Goal: Check status: Check status

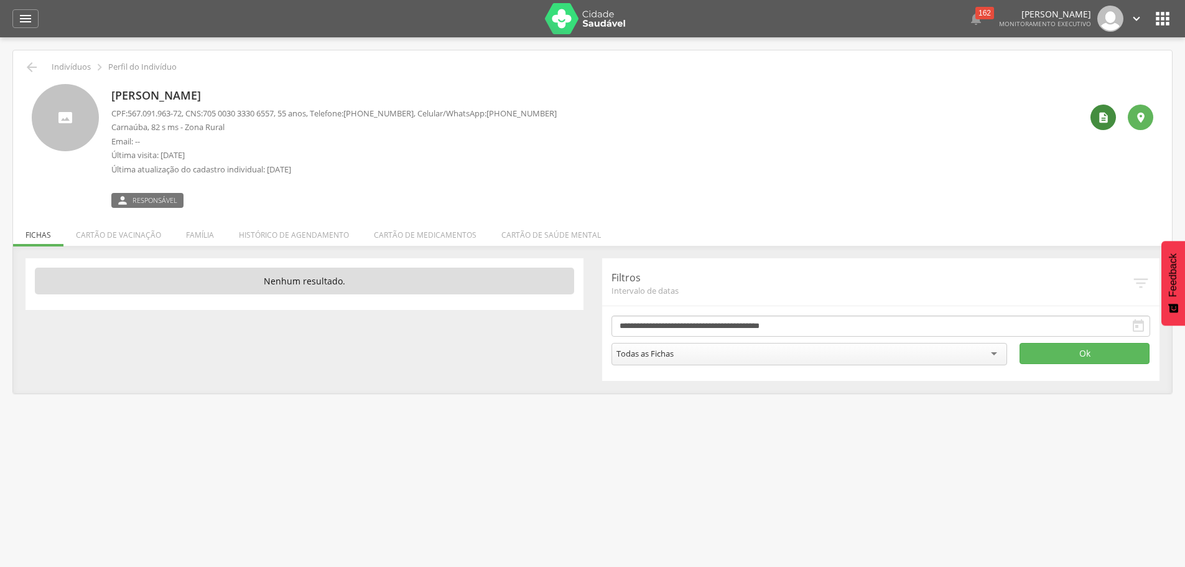
click at [1113, 114] on div "" at bounding box center [1104, 118] width 26 height 26
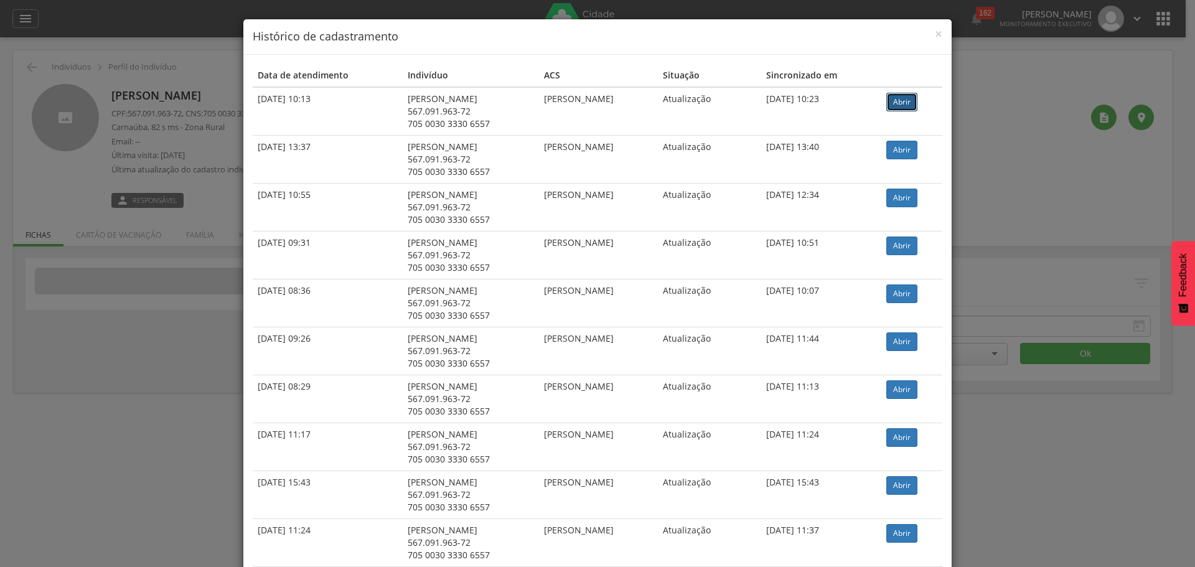
click at [908, 100] on link "Abrir" at bounding box center [901, 102] width 31 height 19
click at [935, 34] on span "×" at bounding box center [938, 33] width 7 height 17
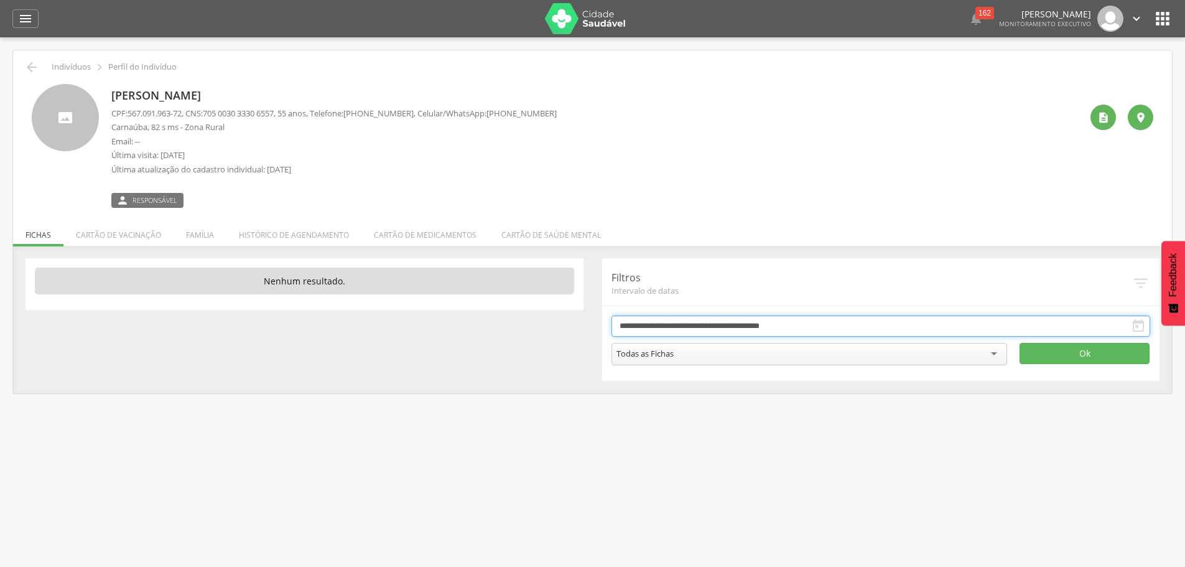
click at [665, 330] on input "**********" at bounding box center [881, 325] width 539 height 21
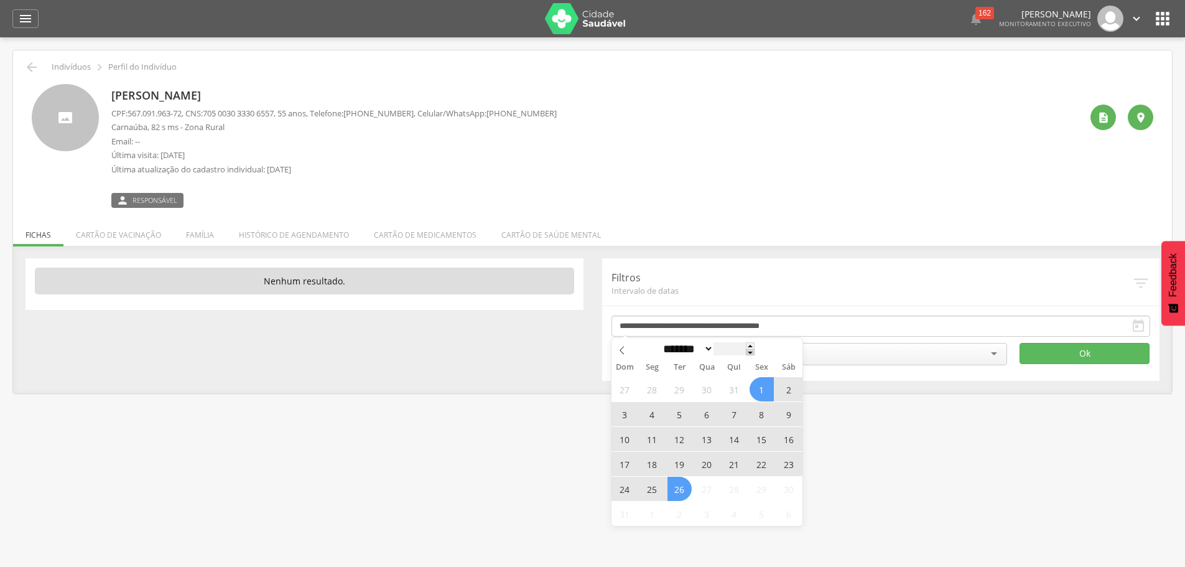
click at [754, 355] on span at bounding box center [750, 352] width 9 height 7
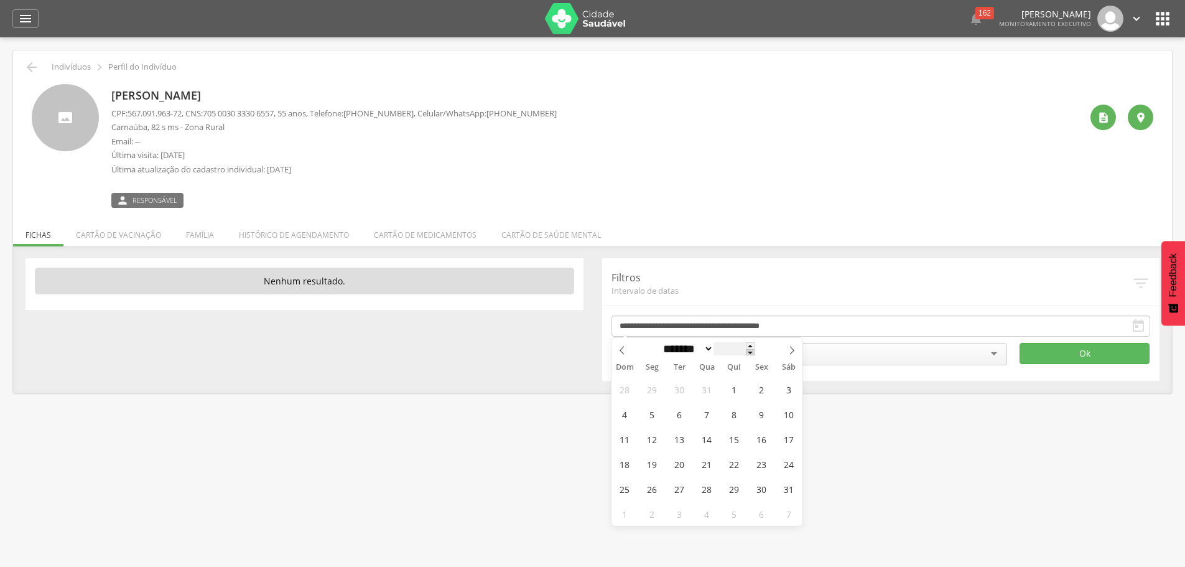
click at [755, 355] on span at bounding box center [750, 352] width 9 height 7
type input "****"
click at [620, 347] on icon at bounding box center [622, 350] width 9 height 9
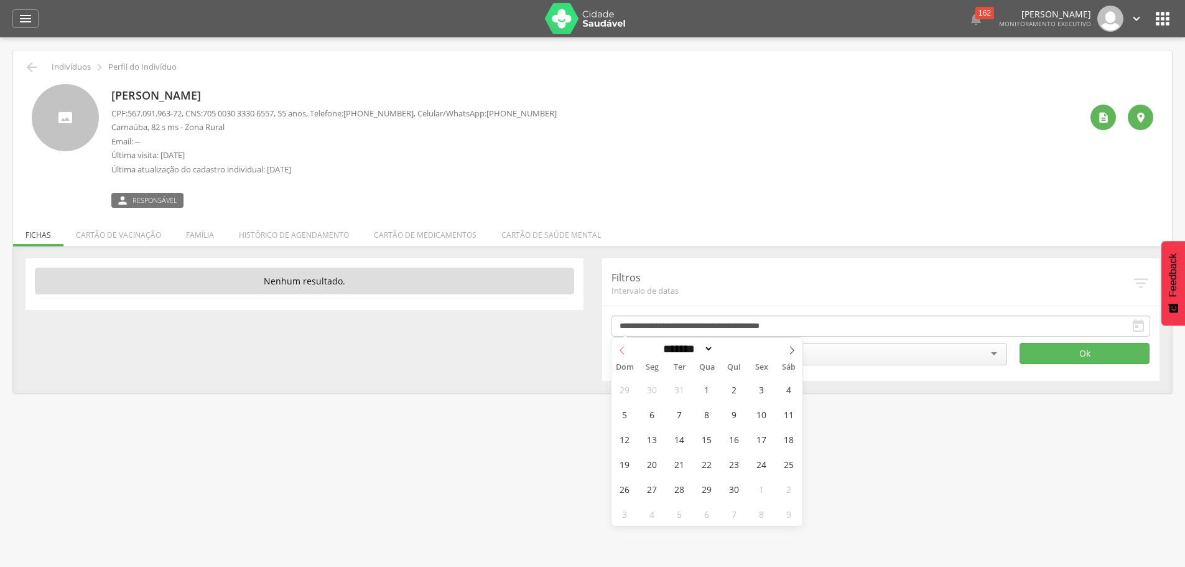
click at [620, 347] on icon at bounding box center [622, 350] width 9 height 9
click at [623, 350] on icon at bounding box center [622, 350] width 9 height 9
click at [621, 347] on icon at bounding box center [622, 350] width 9 height 9
select select "*"
click at [679, 386] on span "1" at bounding box center [680, 389] width 24 height 24
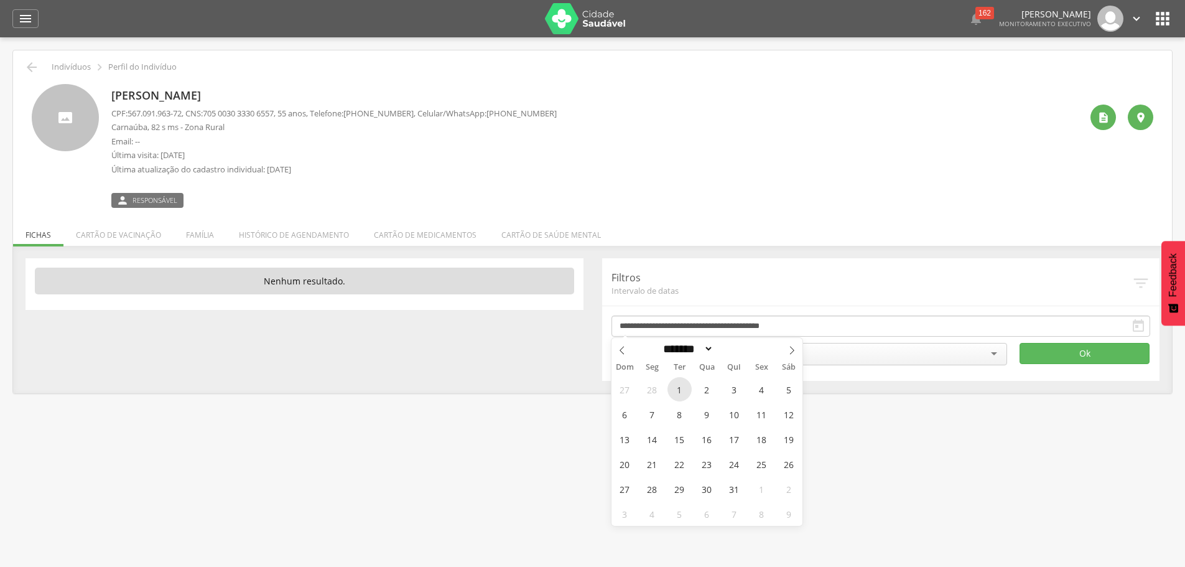
type input "**********"
click at [755, 344] on span at bounding box center [750, 345] width 9 height 7
type input "****"
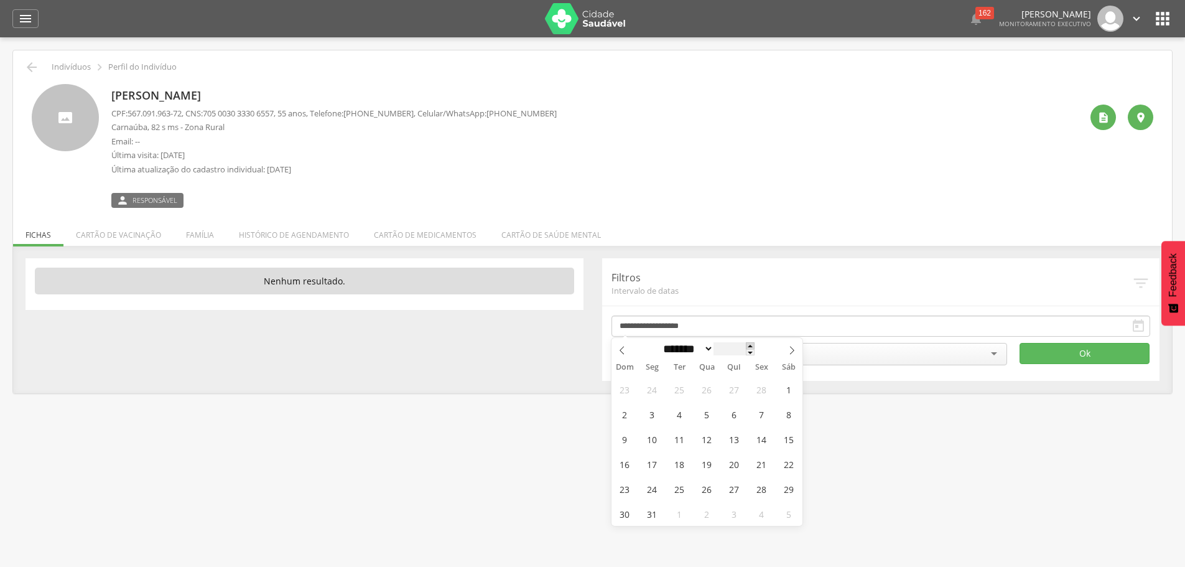
click at [755, 344] on span at bounding box center [750, 345] width 9 height 7
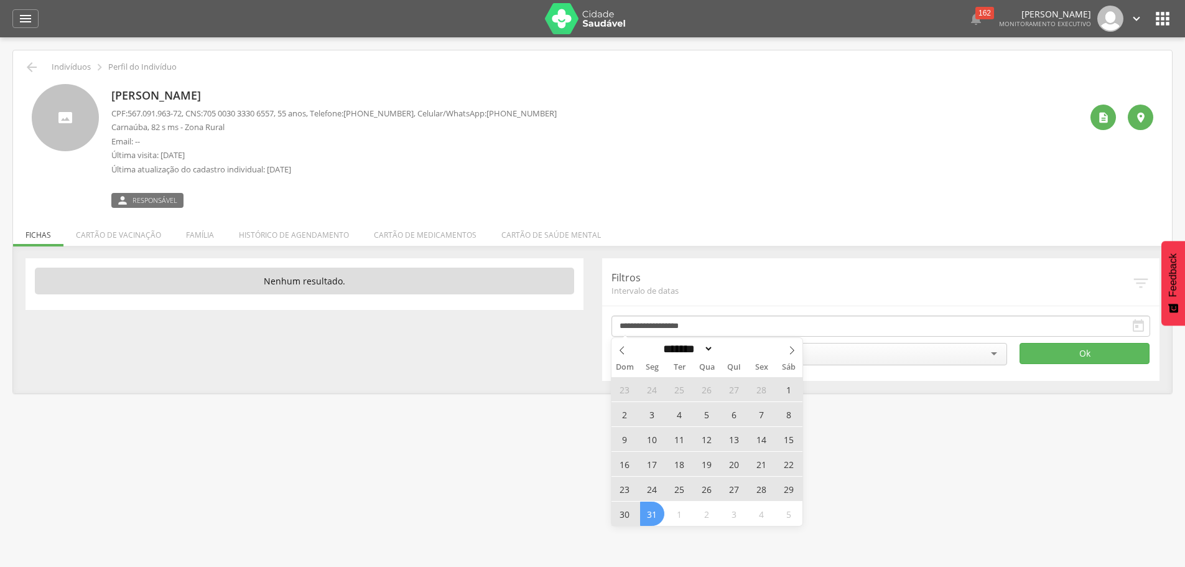
click at [650, 518] on span "31" at bounding box center [652, 514] width 24 height 24
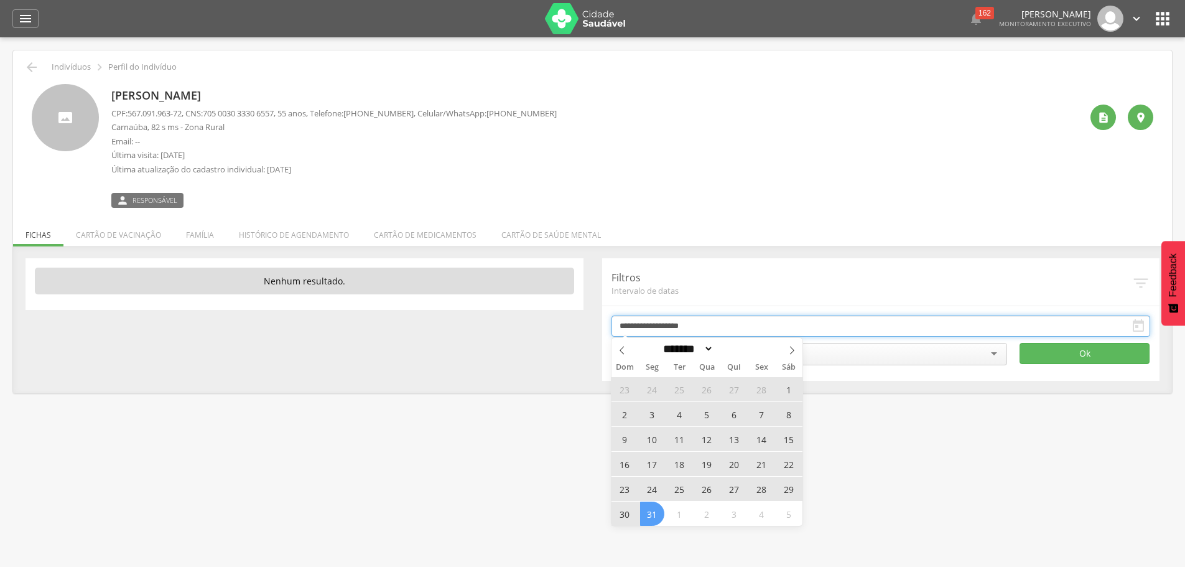
type input "**********"
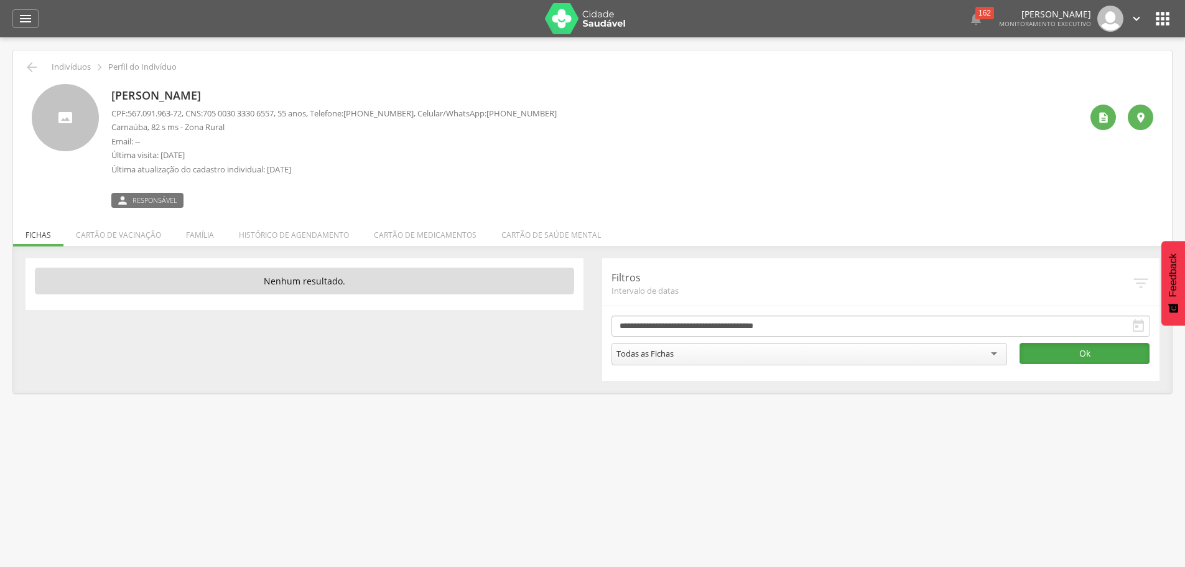
click at [1075, 348] on button "Ok" at bounding box center [1085, 353] width 130 height 21
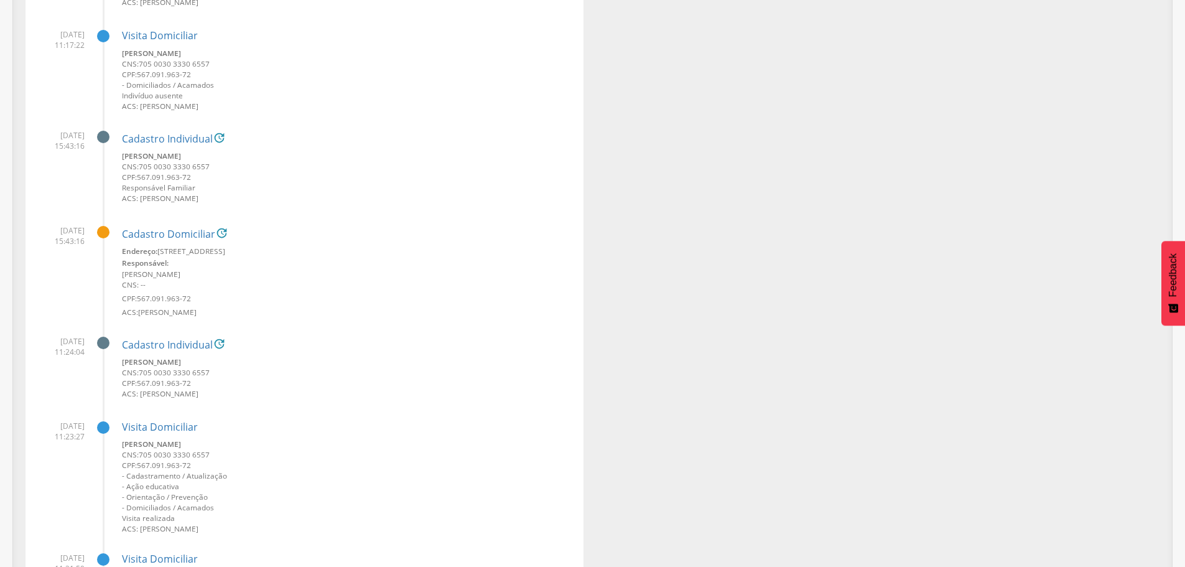
scroll to position [2907, 0]
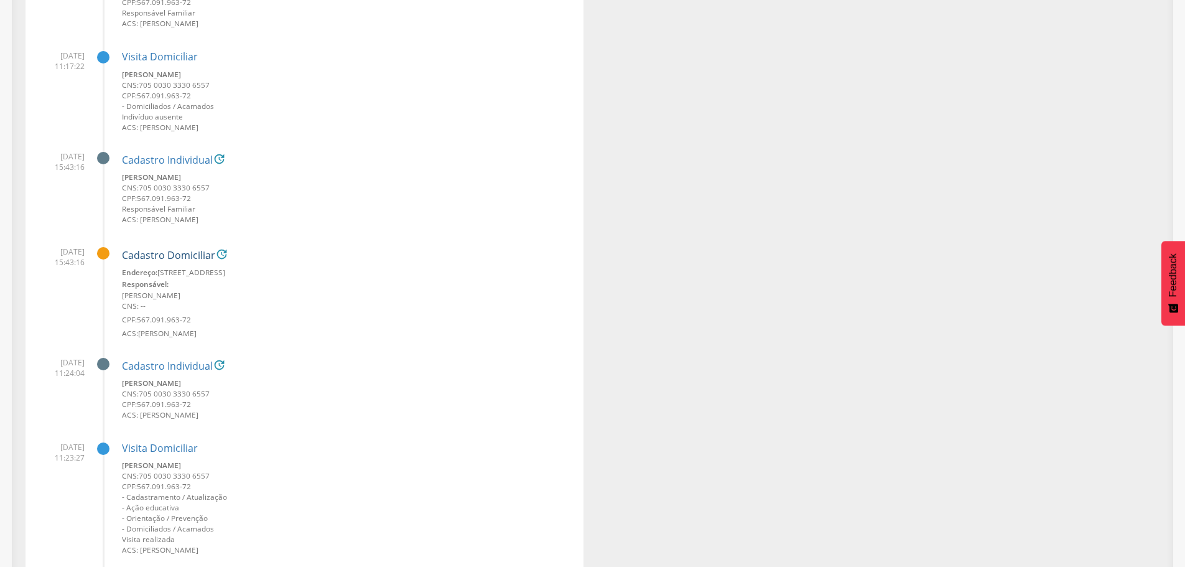
click at [179, 253] on link "Cadastro Domiciliar" at bounding box center [168, 255] width 93 height 11
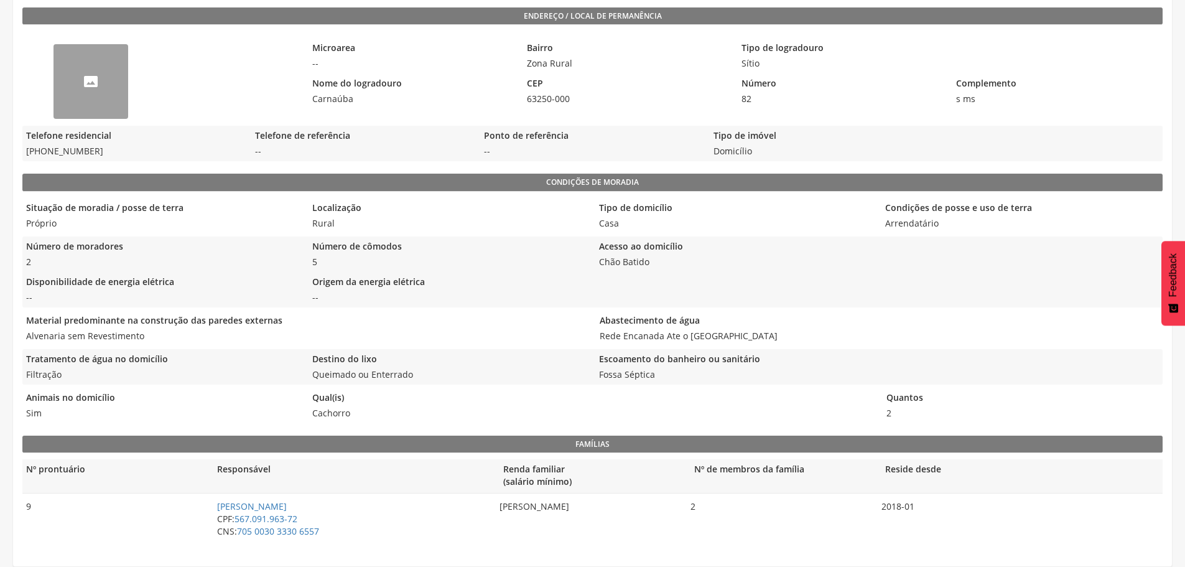
scroll to position [223, 0]
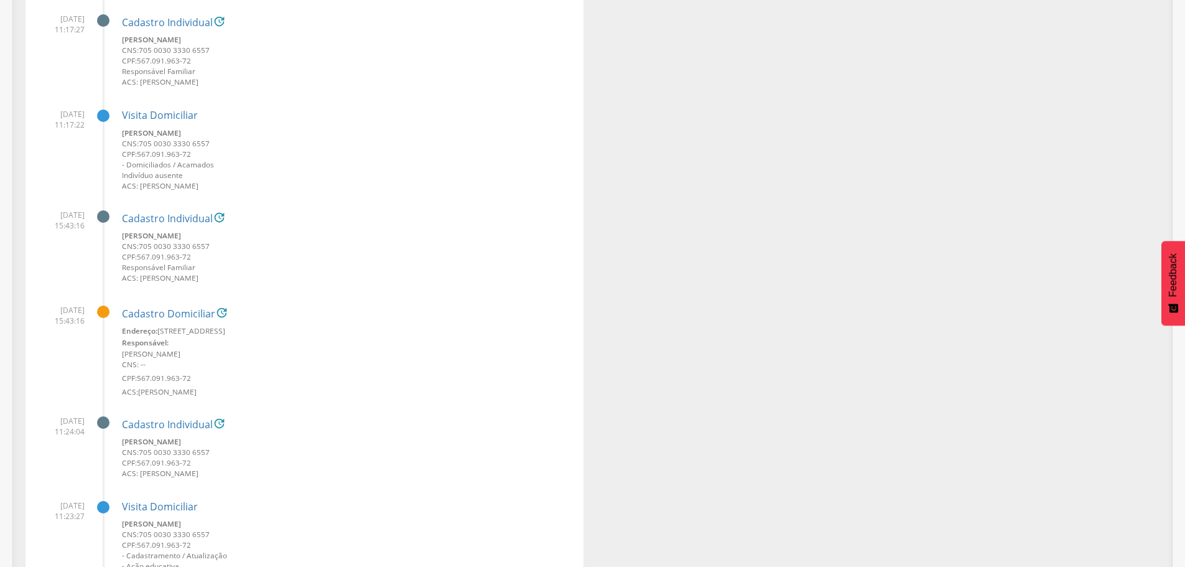
scroll to position [2845, 0]
click at [180, 319] on link "Cadastro Domiciliar" at bounding box center [168, 317] width 93 height 11
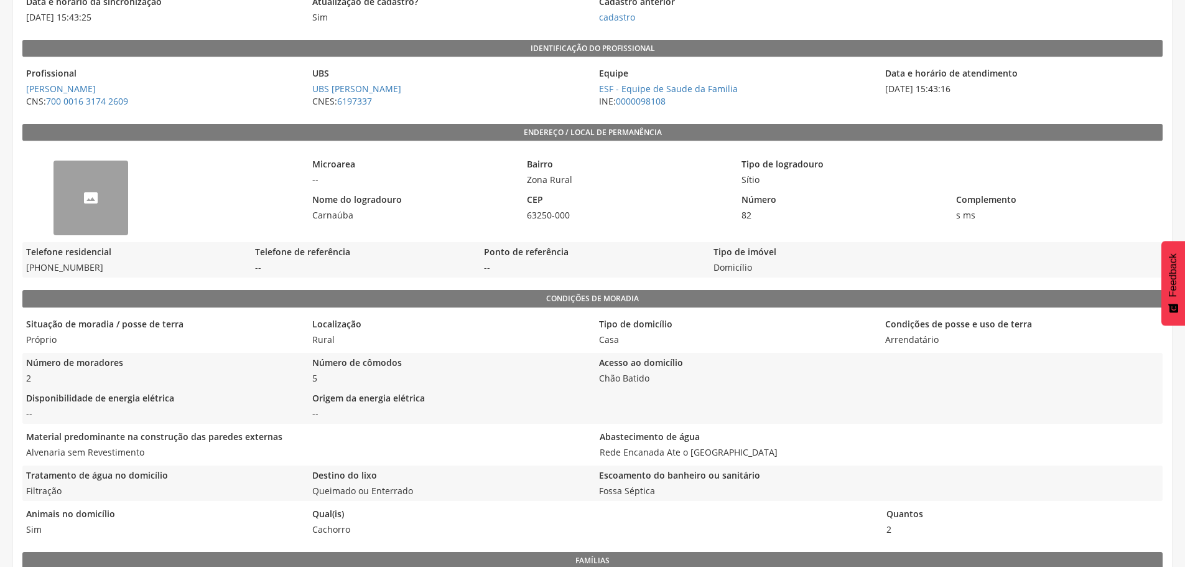
scroll to position [36, 0]
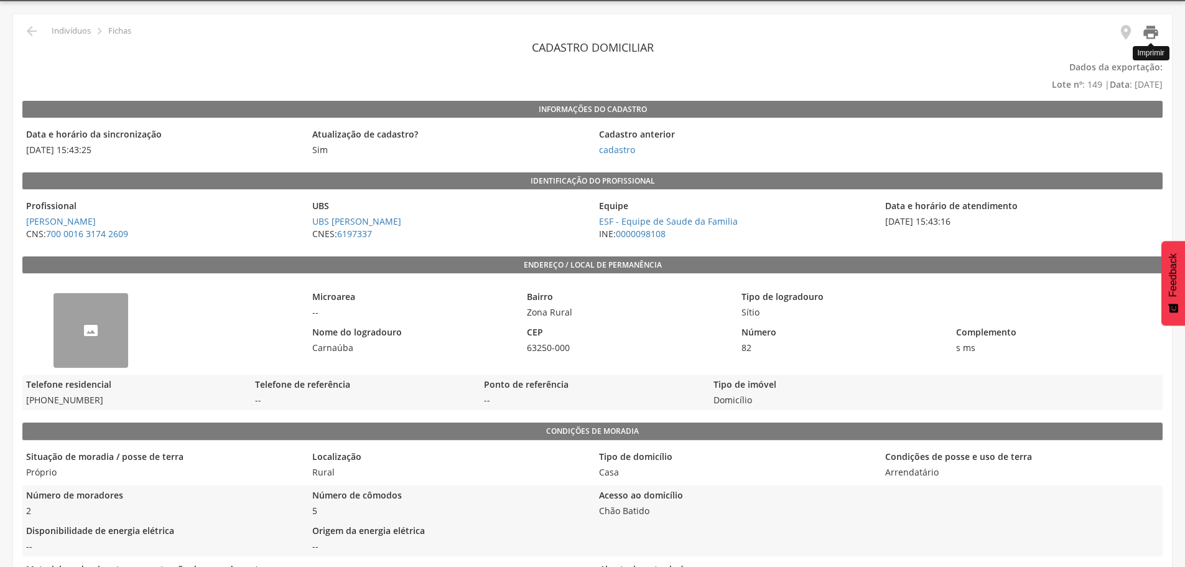
click at [1155, 33] on icon "" at bounding box center [1150, 32] width 17 height 17
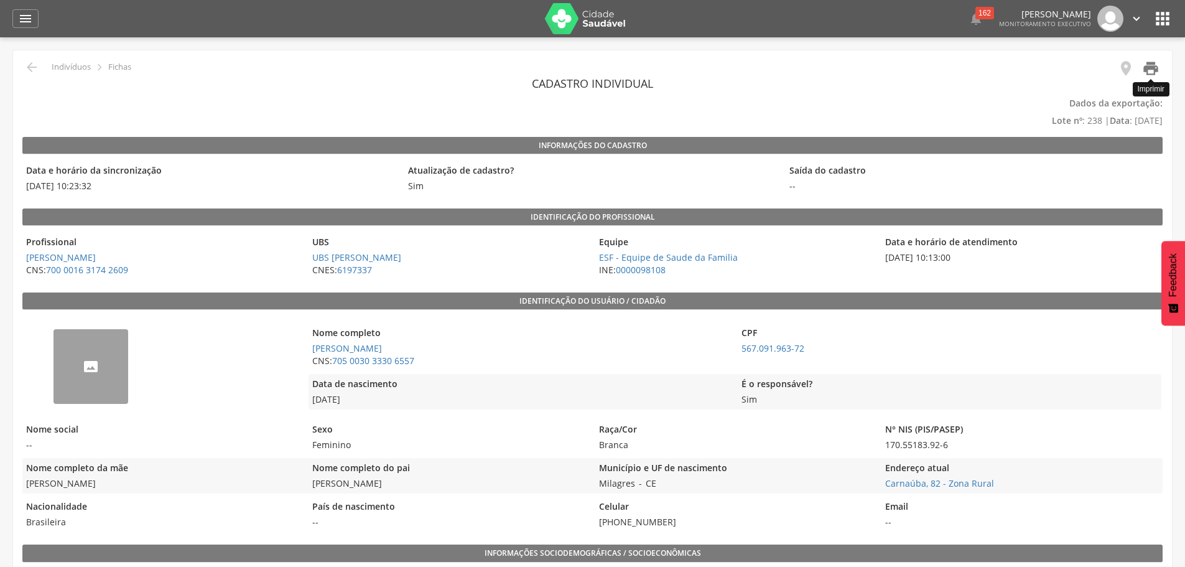
click at [1152, 67] on icon "" at bounding box center [1150, 68] width 17 height 17
